Goal: Find specific page/section: Find specific page/section

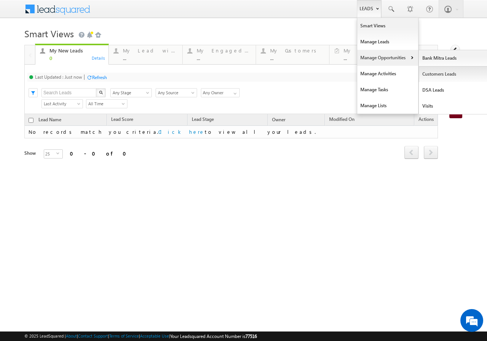
click at [434, 74] on link "Customers Leads" at bounding box center [454, 74] width 70 height 16
